Goal: Subscribe to service/newsletter

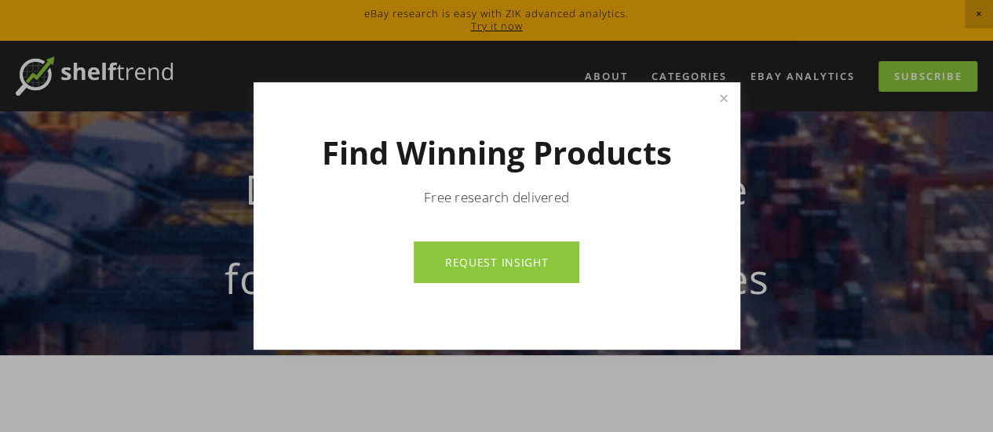
click at [547, 252] on link "REQUEST INSIGHT" at bounding box center [497, 263] width 166 height 42
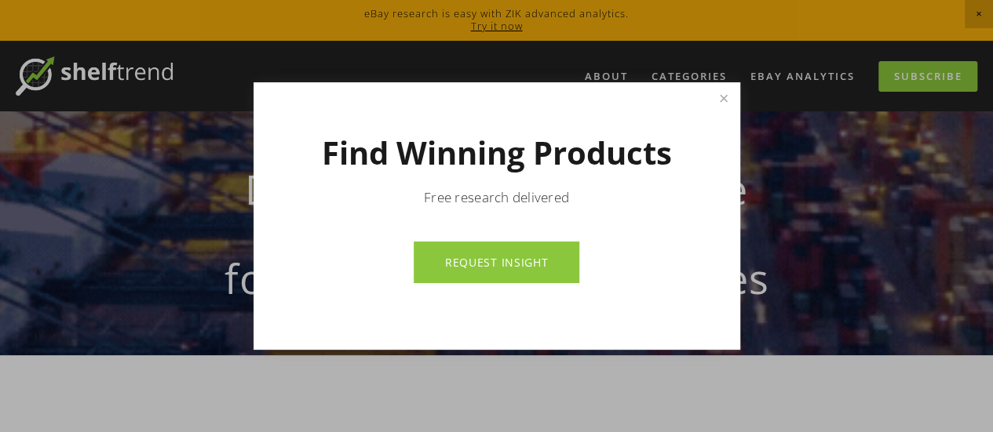
click at [444, 263] on link "REQUEST INSIGHT" at bounding box center [497, 263] width 166 height 42
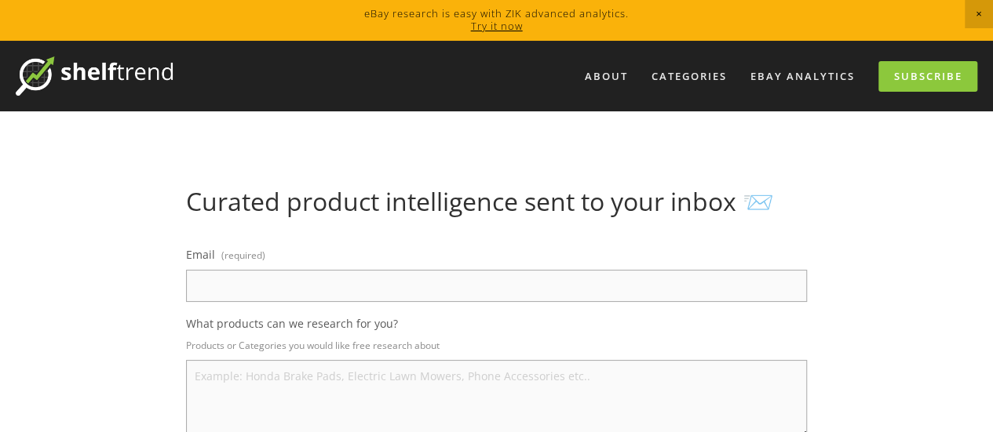
click at [537, 285] on input "Email (required)" at bounding box center [496, 286] width 621 height 32
type input "arshh.0161@gmail.com"
select select "[GEOGRAPHIC_DATA]"
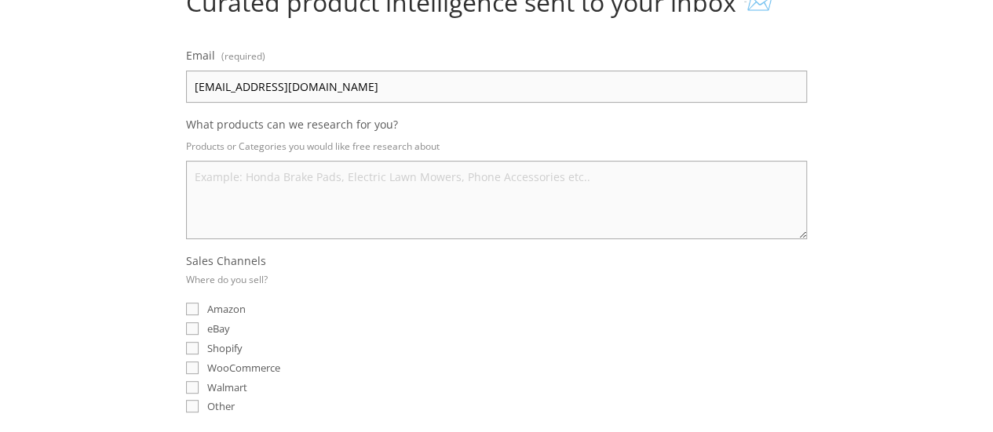
scroll to position [206, 0]
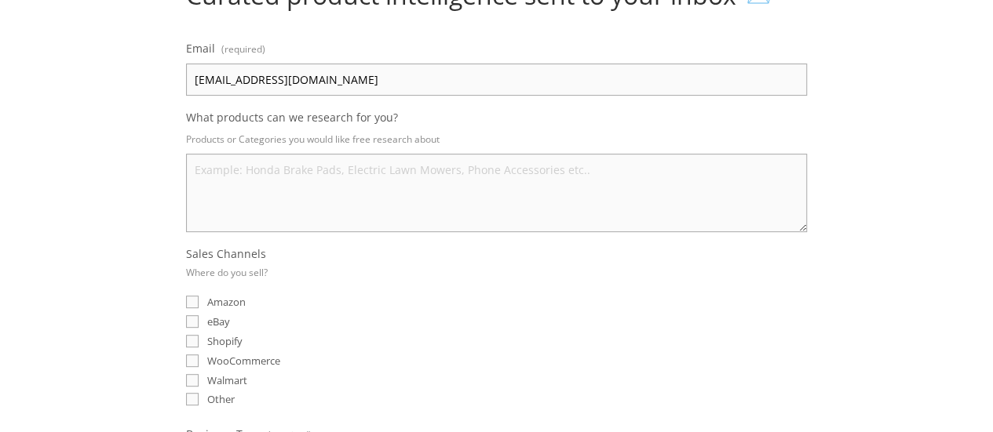
click at [267, 199] on textarea "What products can we research for you?" at bounding box center [496, 193] width 621 height 78
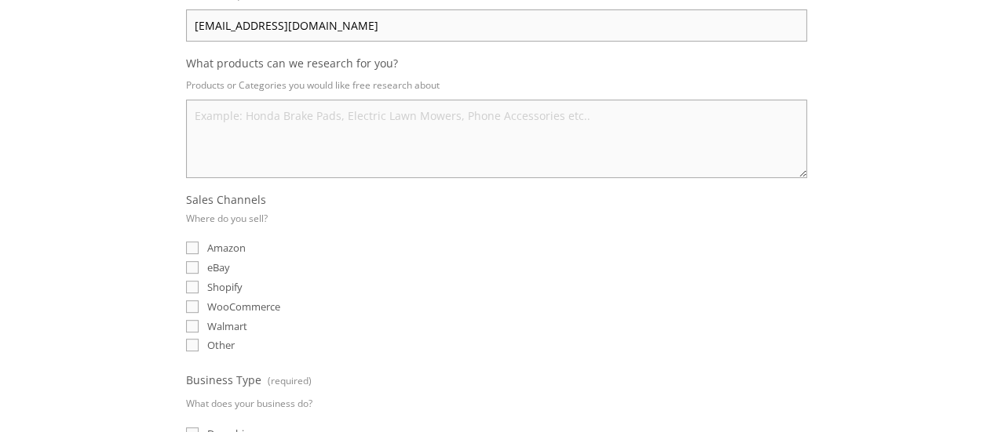
scroll to position [267, 0]
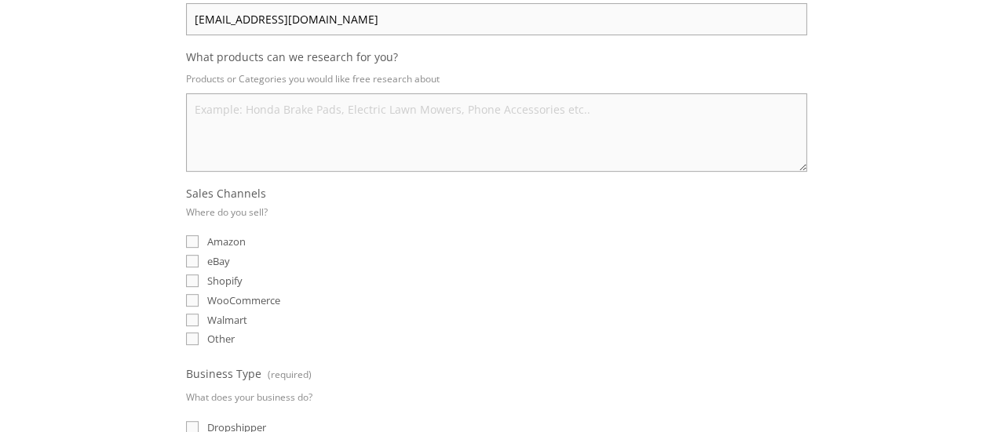
click at [701, 134] on textarea "What products can we research for you?" at bounding box center [496, 132] width 621 height 78
click at [421, 109] on textarea "phone accessories, kitchen accessories, jewelaries" at bounding box center [496, 132] width 621 height 78
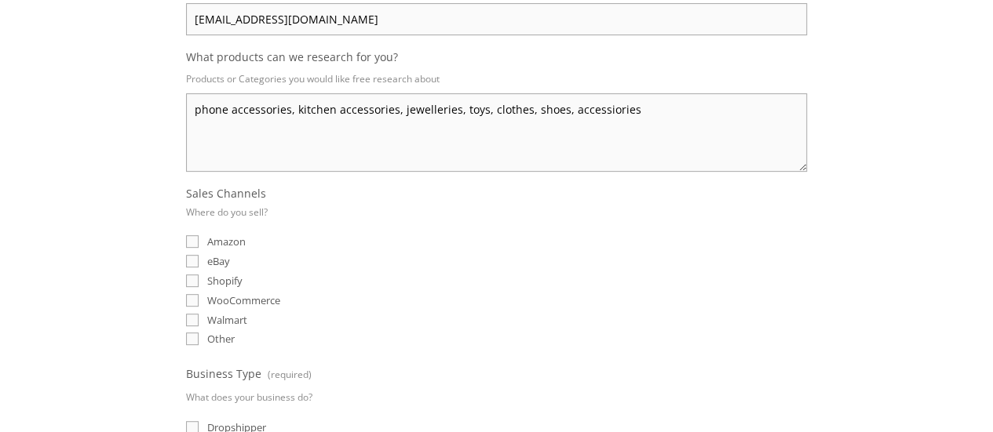
type textarea "phone accessories, kitchen accessories, jewelleries, toys, clothes, shoes, acce…"
click at [195, 255] on input "eBay" at bounding box center [192, 261] width 13 height 13
checkbox input "true"
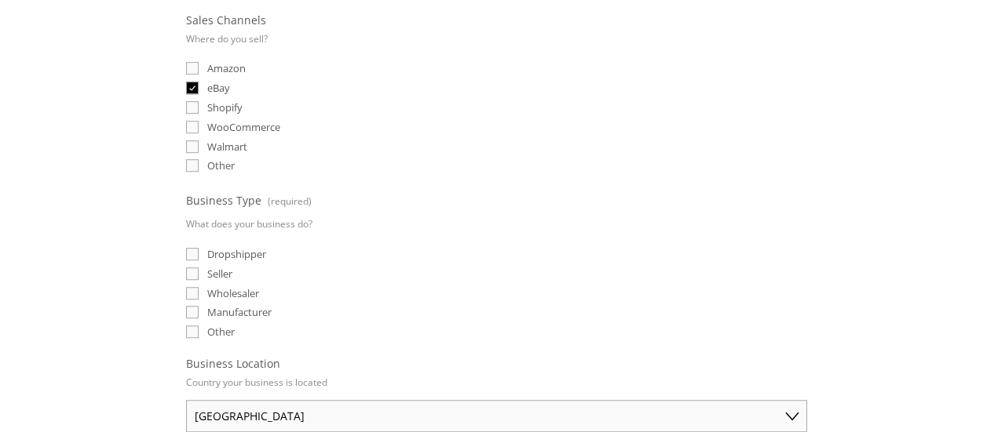
scroll to position [441, 0]
click at [193, 268] on input "Seller" at bounding box center [192, 273] width 13 height 13
checkbox input "true"
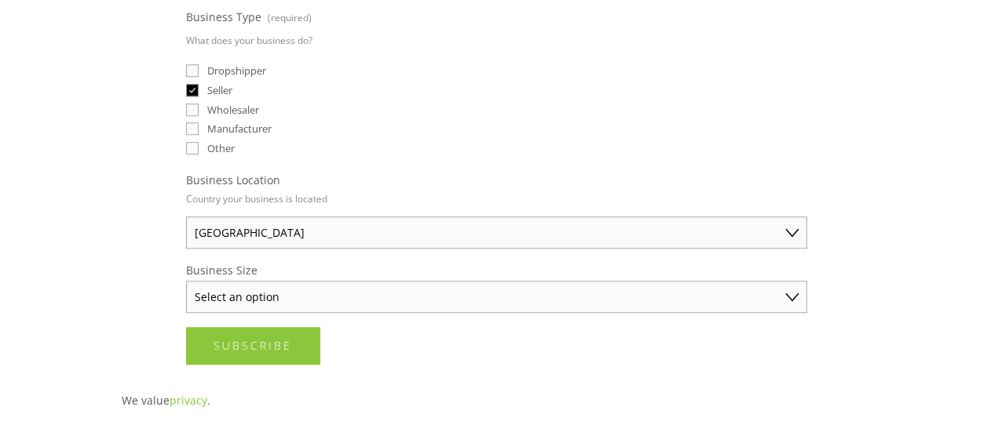
scroll to position [625, 0]
click at [795, 294] on select "Select an option Solo Merchant (under $50K annual sales) Small Business ($50K -…" at bounding box center [496, 295] width 621 height 32
select select "Solo Merchant (under $50K annual sales)"
click at [186, 279] on select "Select an option Solo Merchant (under $50K annual sales) Small Business ($50K -…" at bounding box center [496, 295] width 621 height 32
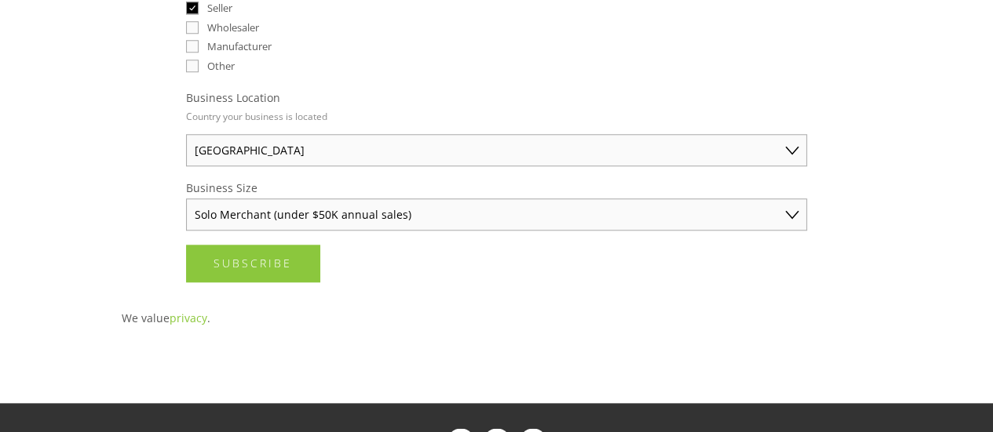
scroll to position [707, 0]
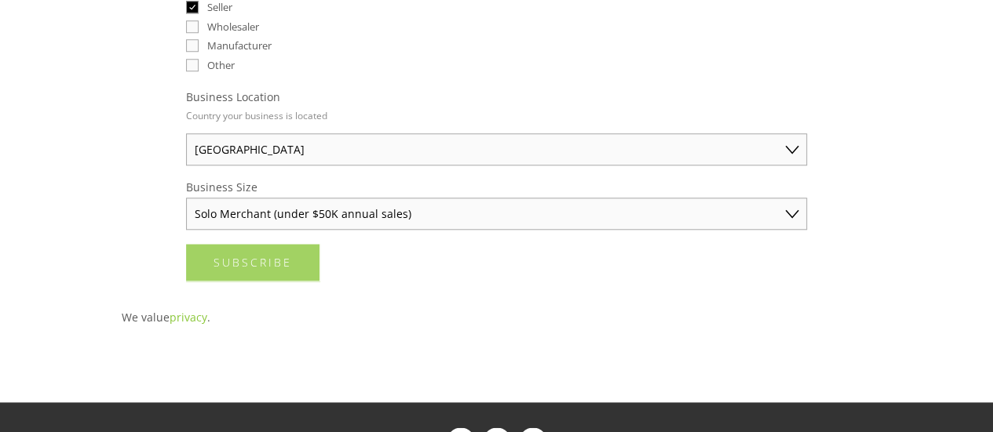
click at [212, 262] on button "Subscribe Subscribe" at bounding box center [252, 262] width 133 height 37
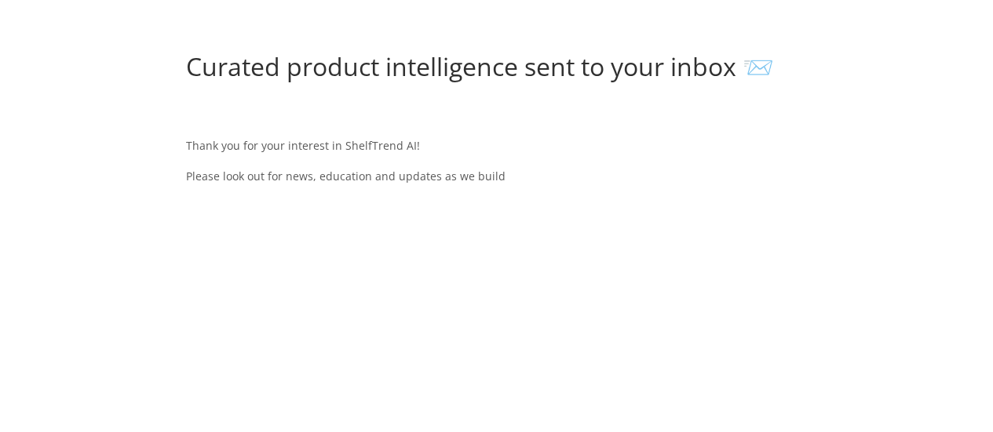
scroll to position [0, 0]
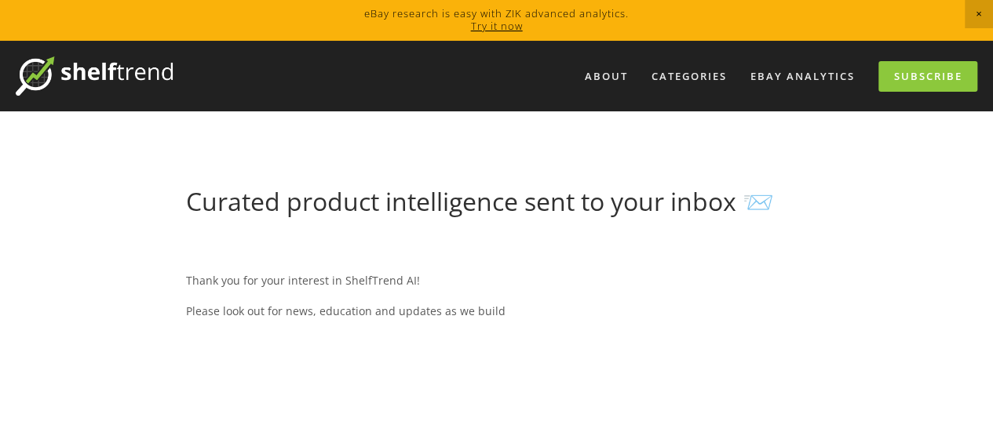
click at [94, 80] on img at bounding box center [94, 76] width 157 height 39
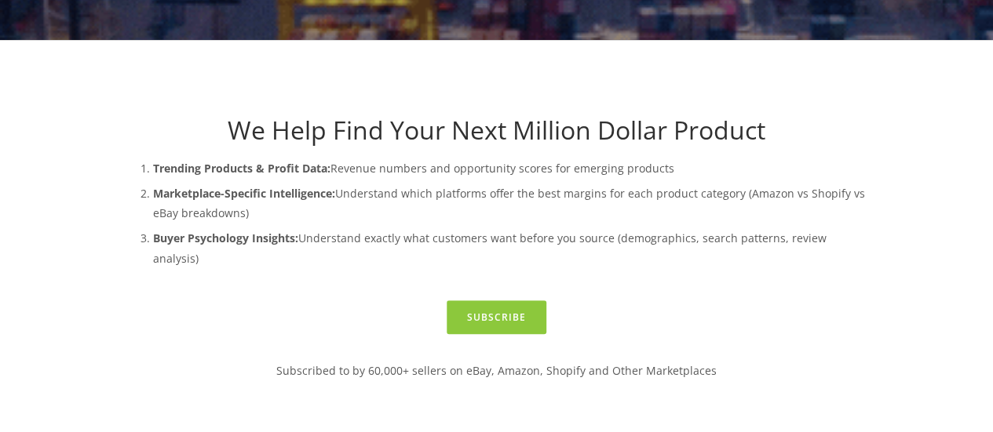
scroll to position [319, 0]
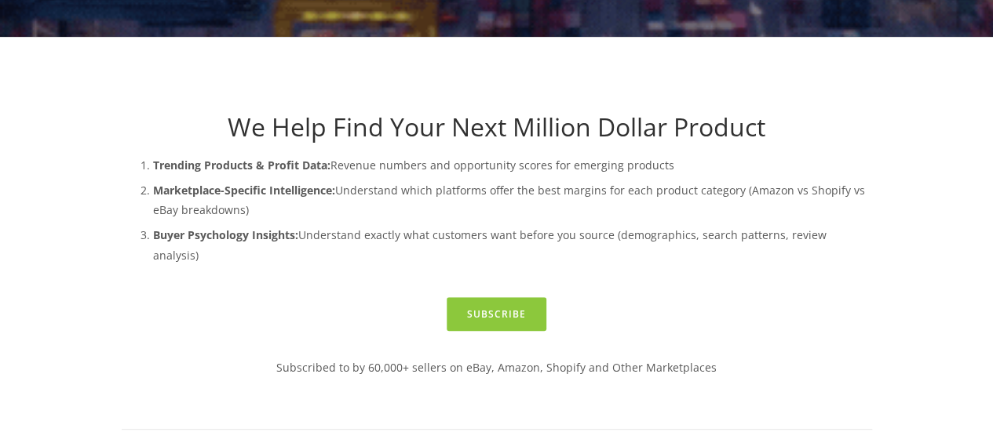
click at [334, 284] on div "Subscribe" at bounding box center [496, 314] width 777 height 60
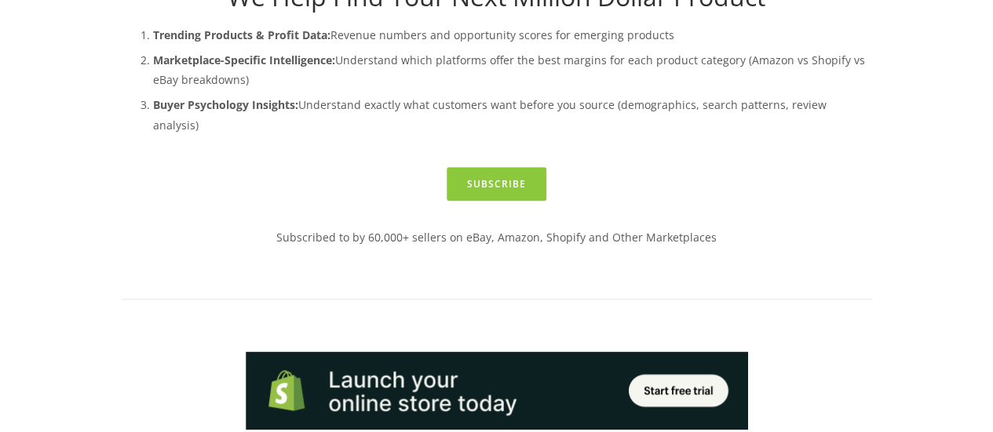
scroll to position [436, 0]
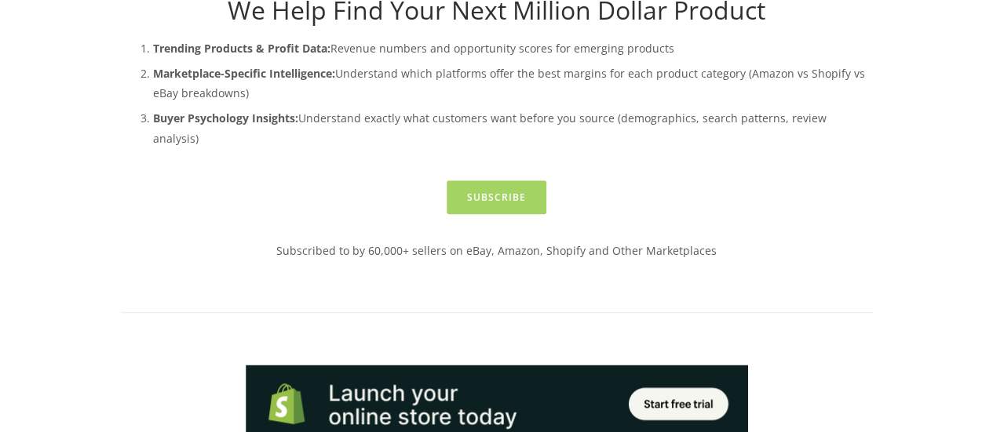
click at [494, 192] on link "Subscribe" at bounding box center [497, 198] width 100 height 34
